Goal: Navigation & Orientation: Find specific page/section

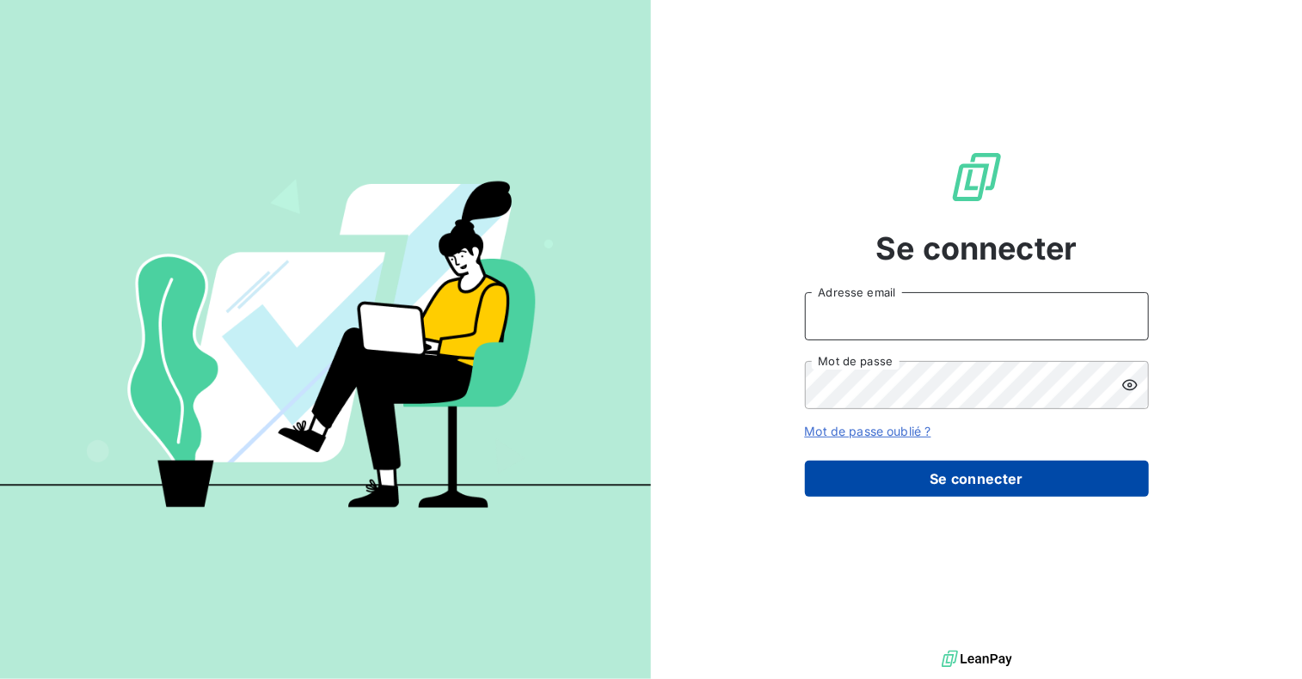
type input "sandrine.duperon@alliancemedicalsystems.com"
click at [996, 482] on button "Se connecter" at bounding box center [977, 479] width 344 height 36
